Goal: Find specific page/section: Find specific page/section

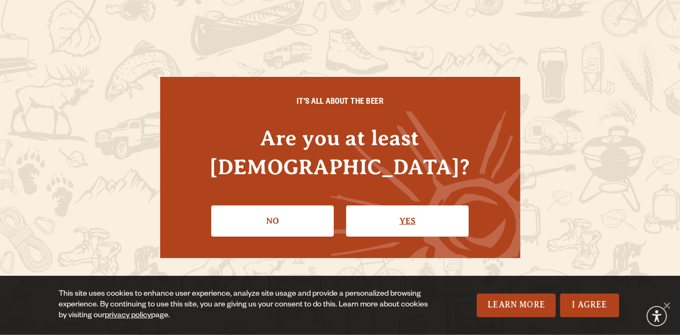
click at [402, 205] on link "Yes" at bounding box center [407, 220] width 123 height 31
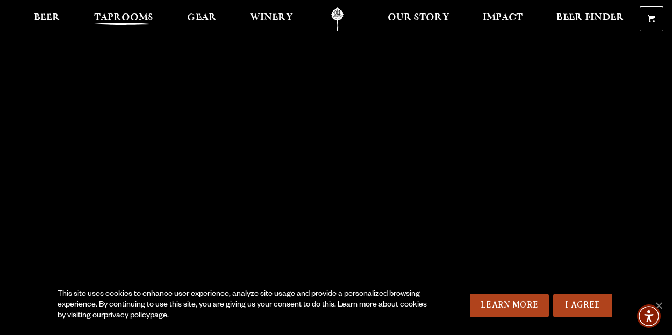
click at [106, 17] on span "Taprooms" at bounding box center [123, 17] width 59 height 9
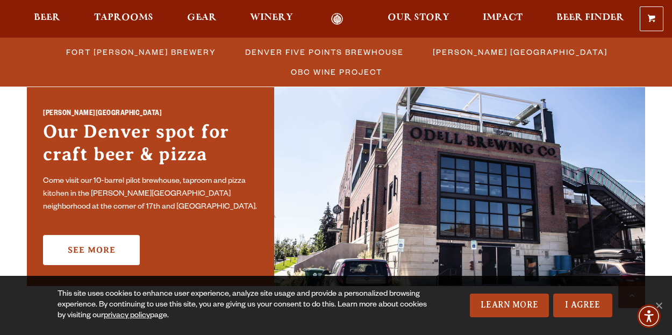
scroll to position [861, 0]
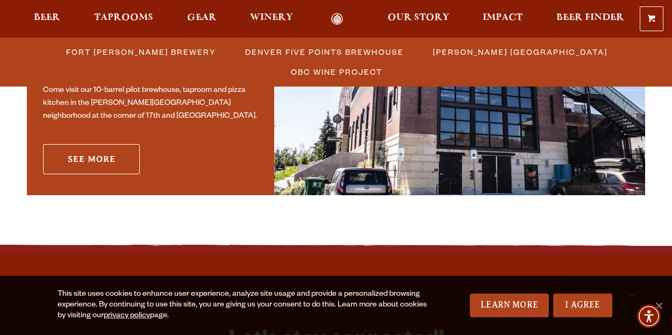
click at [113, 166] on link "See More" at bounding box center [91, 159] width 97 height 30
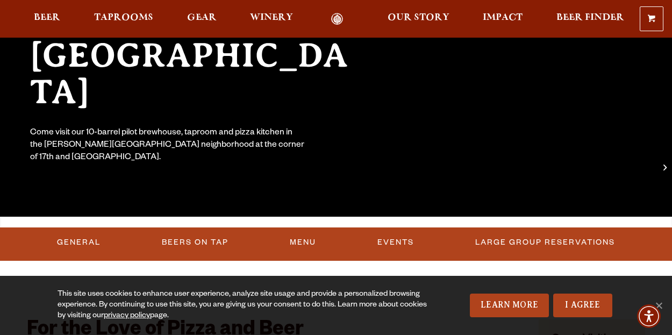
scroll to position [377, 0]
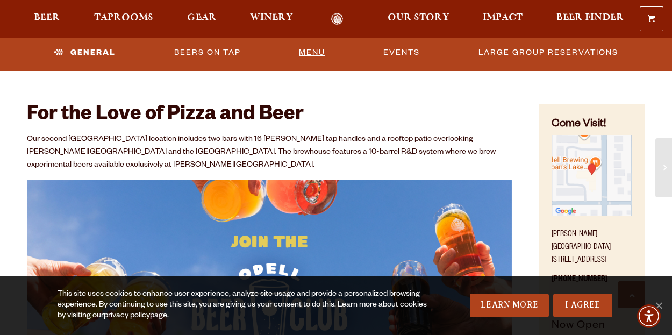
click at [324, 55] on link "Menu" at bounding box center [312, 52] width 35 height 25
